Goal: Task Accomplishment & Management: Use online tool/utility

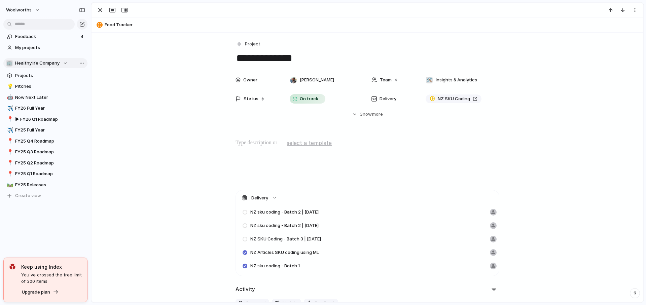
click at [35, 63] on span "Healthylife Company" at bounding box center [37, 63] width 44 height 7
click at [39, 101] on span "Insights & Analytics" at bounding box center [41, 102] width 41 height 7
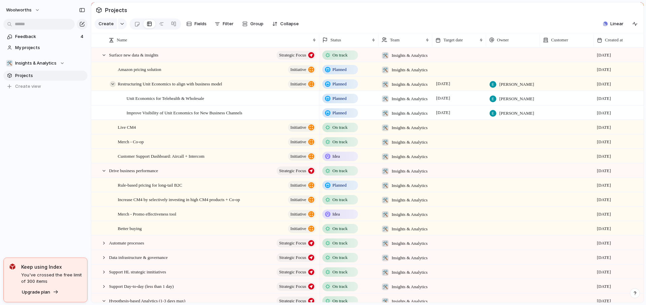
click at [113, 87] on div at bounding box center [113, 84] width 6 height 6
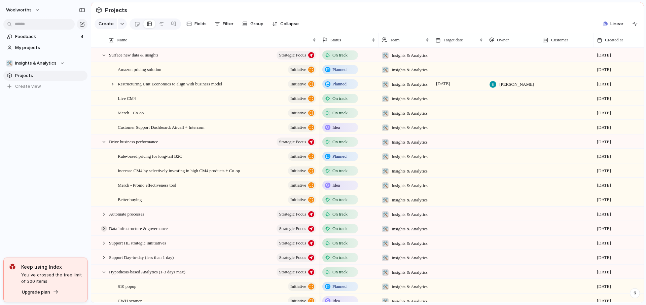
click at [105, 232] on div at bounding box center [104, 229] width 6 height 6
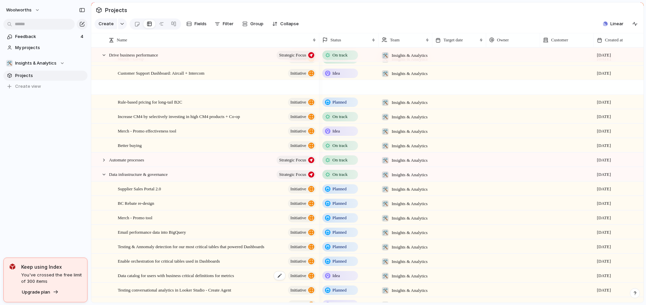
scroll to position [108, 0]
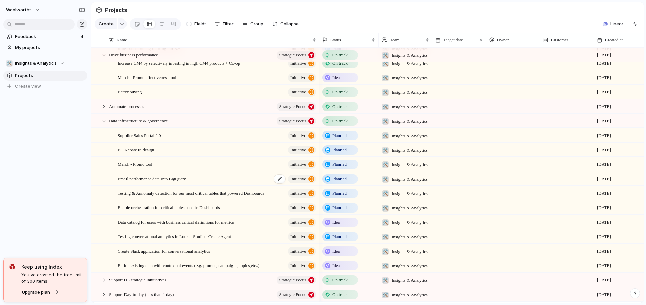
click at [164, 182] on span "Email performance data into BigQuery" at bounding box center [152, 179] width 68 height 8
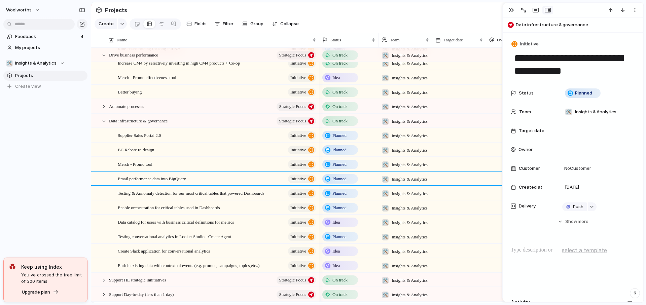
click at [433, 17] on section "Projects" at bounding box center [367, 9] width 552 height 15
click at [511, 12] on div "button" at bounding box center [511, 9] width 5 height 5
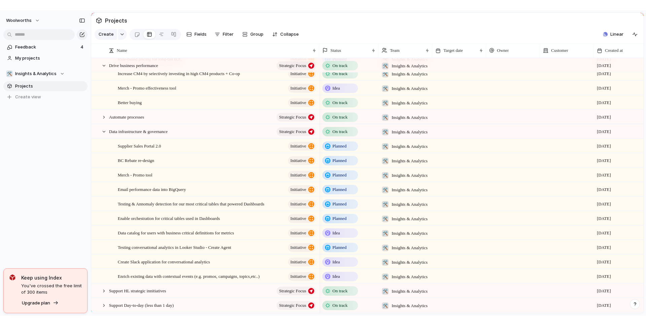
scroll to position [108, 0]
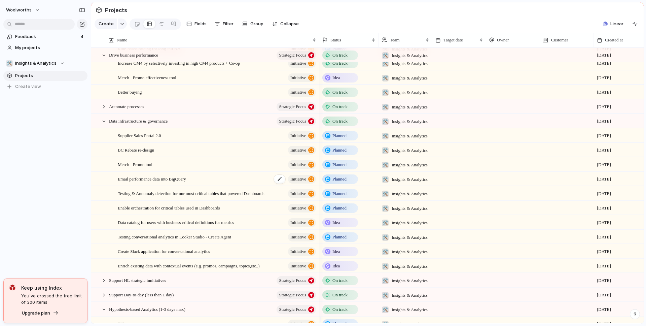
click at [144, 182] on span "Email performance data into BigQuery" at bounding box center [152, 179] width 68 height 8
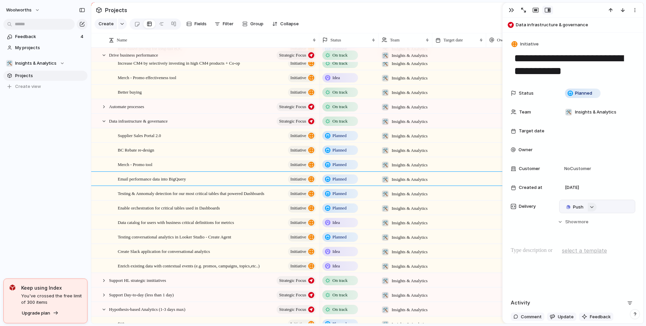
click at [591, 207] on div "button" at bounding box center [591, 207] width 5 height 3
type input "*"
